Goal: Book appointment/travel/reservation

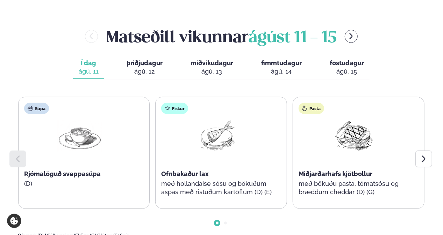
scroll to position [314, 0]
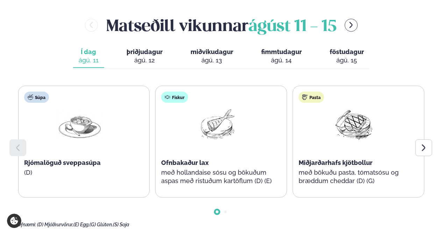
click at [420, 144] on icon at bounding box center [423, 148] width 8 height 8
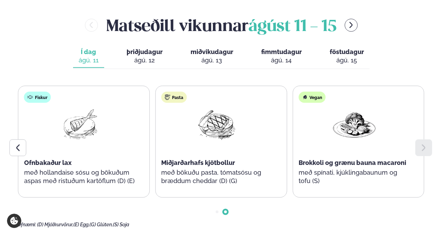
click at [147, 56] on div "ágú. 12" at bounding box center [144, 60] width 36 height 8
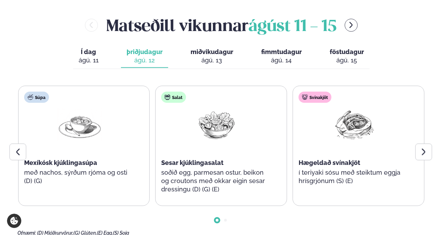
click at [423, 148] on icon at bounding box center [423, 152] width 8 height 8
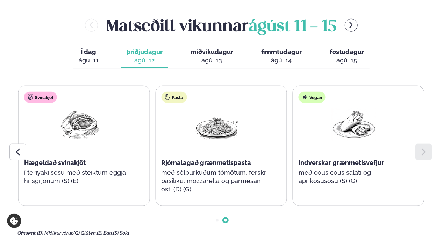
click at [223, 48] on span "miðvikudagur" at bounding box center [211, 51] width 43 height 7
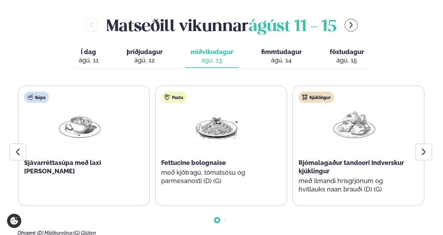
click at [297, 56] on div "ágú. 14" at bounding box center [281, 60] width 41 height 8
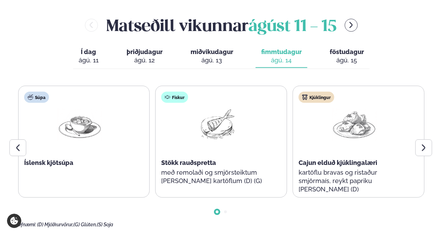
click at [423, 144] on icon at bounding box center [423, 148] width 8 height 8
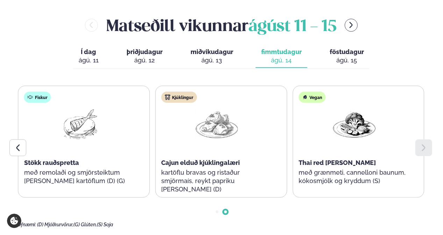
click at [423, 144] on icon at bounding box center [423, 148] width 8 height 8
click at [331, 56] on div "ágú. 15" at bounding box center [346, 60] width 34 height 8
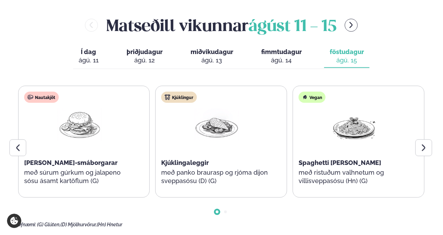
click at [421, 144] on icon at bounding box center [423, 148] width 8 height 8
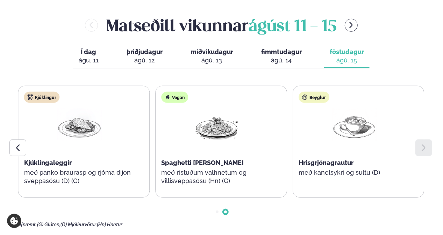
click at [17, 140] on div at bounding box center [17, 148] width 17 height 17
